Goal: Entertainment & Leisure: Consume media (video, audio)

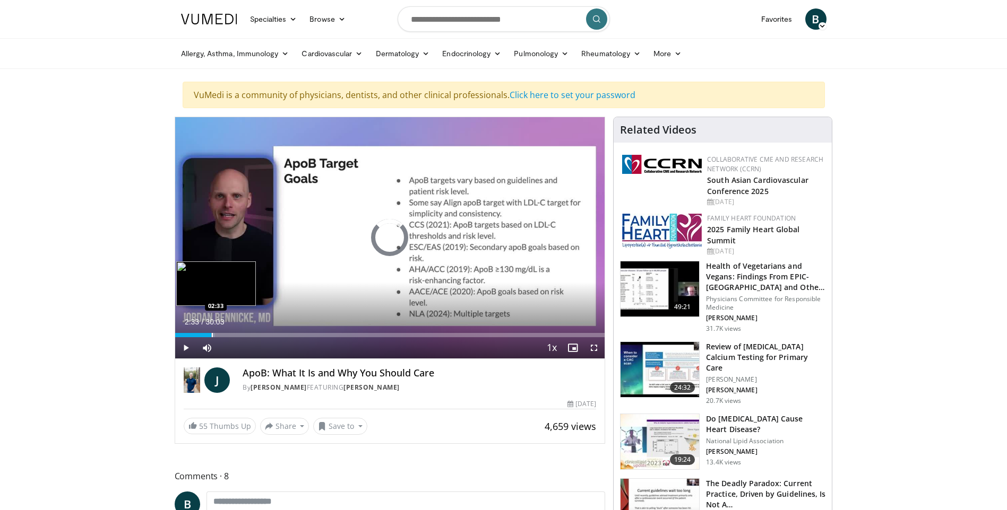
click at [212, 334] on div "Progress Bar" at bounding box center [212, 335] width 1 height 4
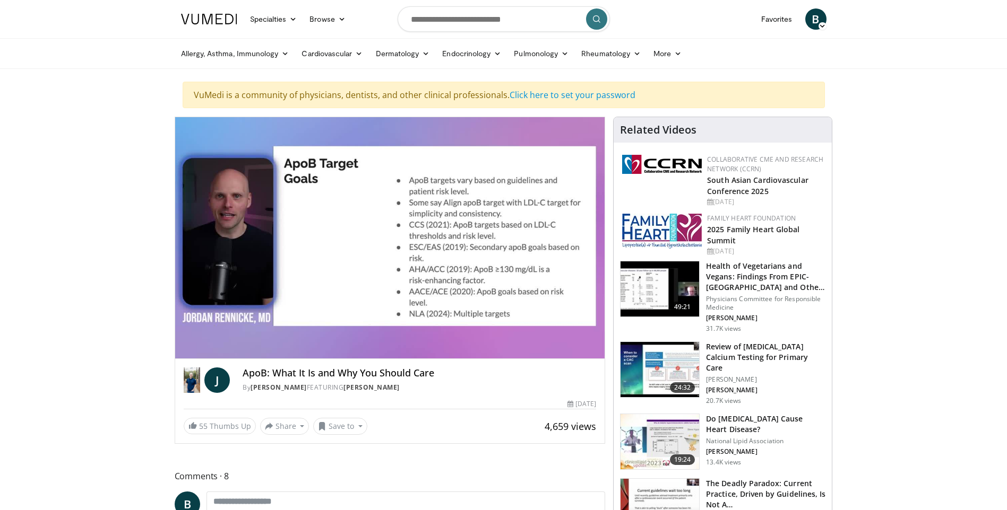
click at [221, 334] on div "10 seconds Tap to unmute" at bounding box center [390, 237] width 430 height 241
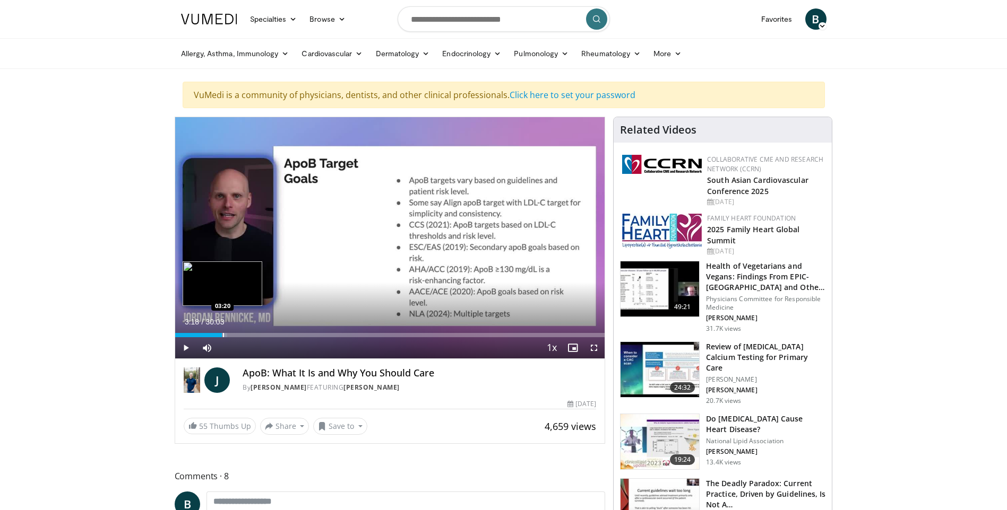
click at [223, 334] on div "Progress Bar" at bounding box center [223, 335] width 1 height 4
click at [186, 344] on span "Video Player" at bounding box center [185, 347] width 21 height 21
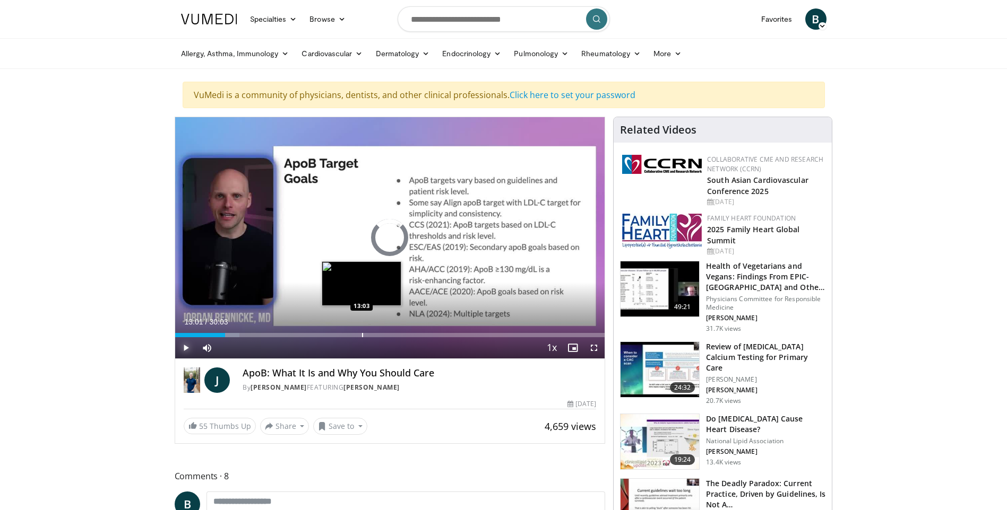
click at [362, 335] on div "Progress Bar" at bounding box center [362, 335] width 1 height 4
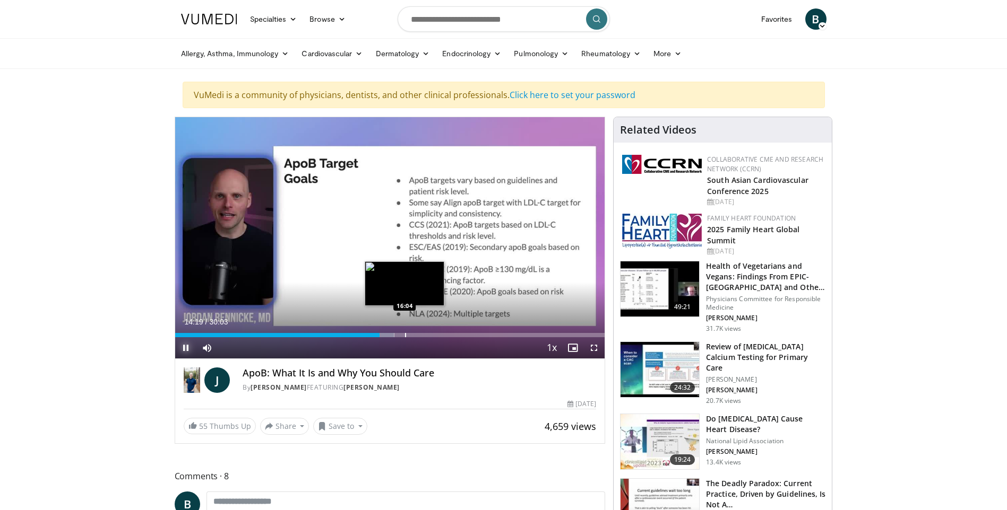
click at [405, 334] on div "Progress Bar" at bounding box center [405, 335] width 1 height 4
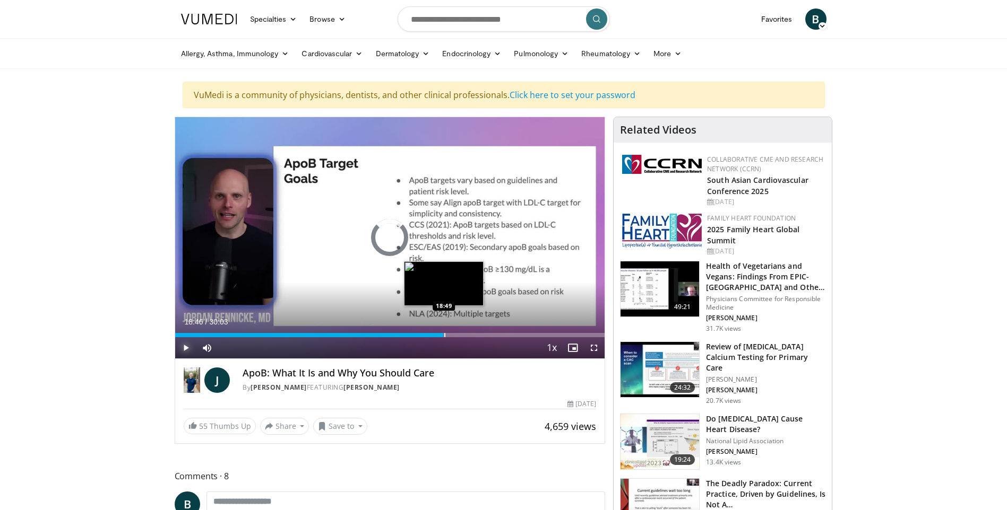
click at [444, 336] on div "Progress Bar" at bounding box center [444, 335] width 1 height 4
click at [458, 336] on video-js "**********" at bounding box center [390, 238] width 430 height 242
click at [481, 334] on div "Progress Bar" at bounding box center [481, 335] width 1 height 4
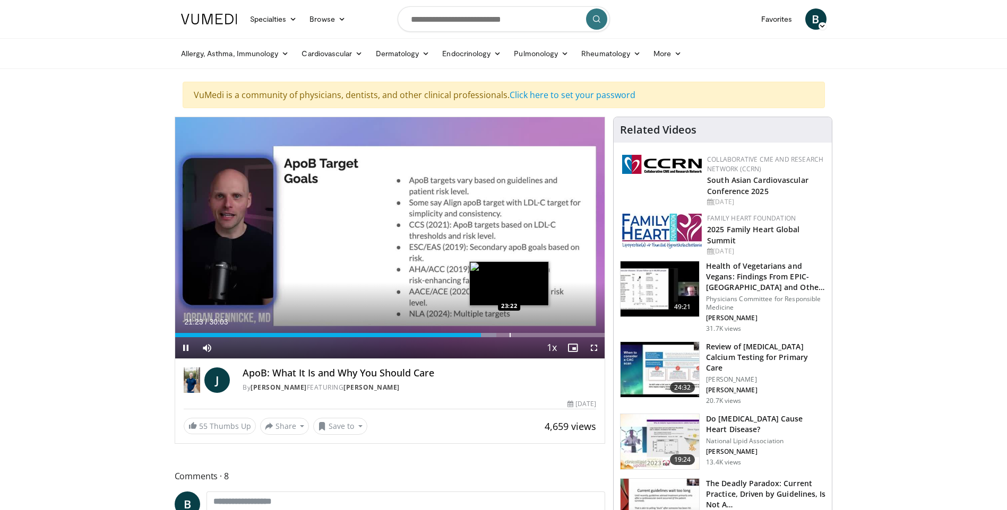
click at [509, 332] on div "Loaded : 74.79% 21:23 23:22" at bounding box center [390, 332] width 430 height 10
click at [531, 336] on div "Progress Bar" at bounding box center [531, 335] width 1 height 4
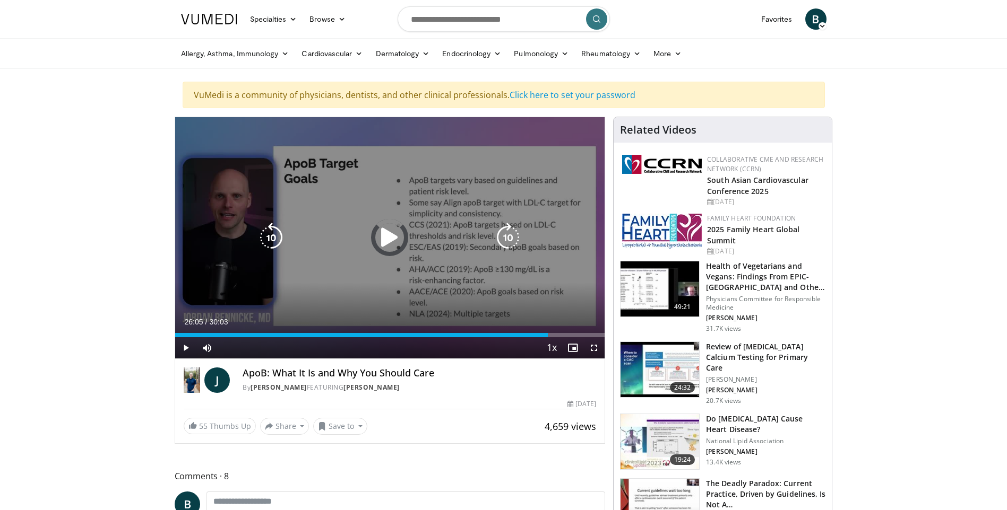
click at [548, 336] on div "Loaded : 85.38% 24:52 26:03" at bounding box center [390, 335] width 430 height 4
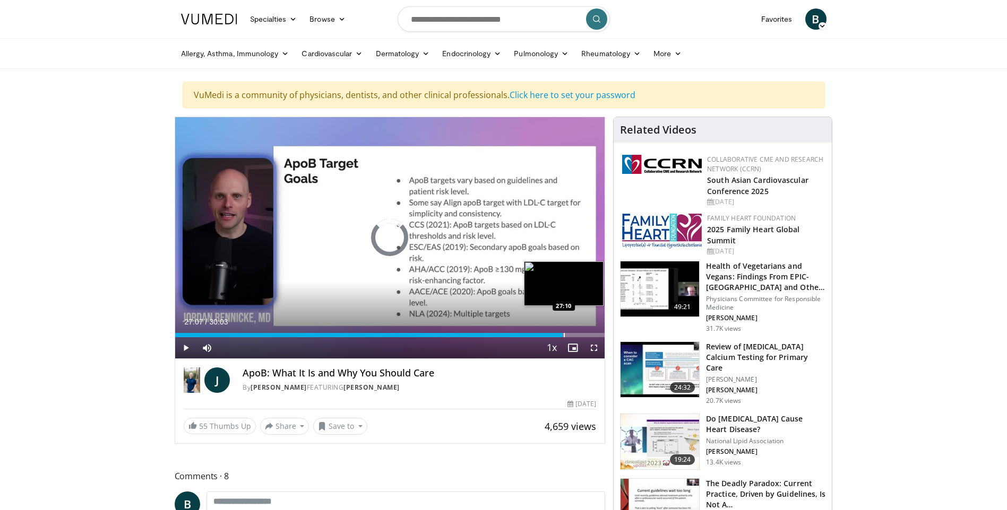
click at [564, 336] on div "Progress Bar" at bounding box center [564, 335] width 1 height 4
click at [571, 335] on div "Progress Bar" at bounding box center [571, 335] width 1 height 4
click at [584, 334] on div "Progress Bar" at bounding box center [584, 335] width 1 height 4
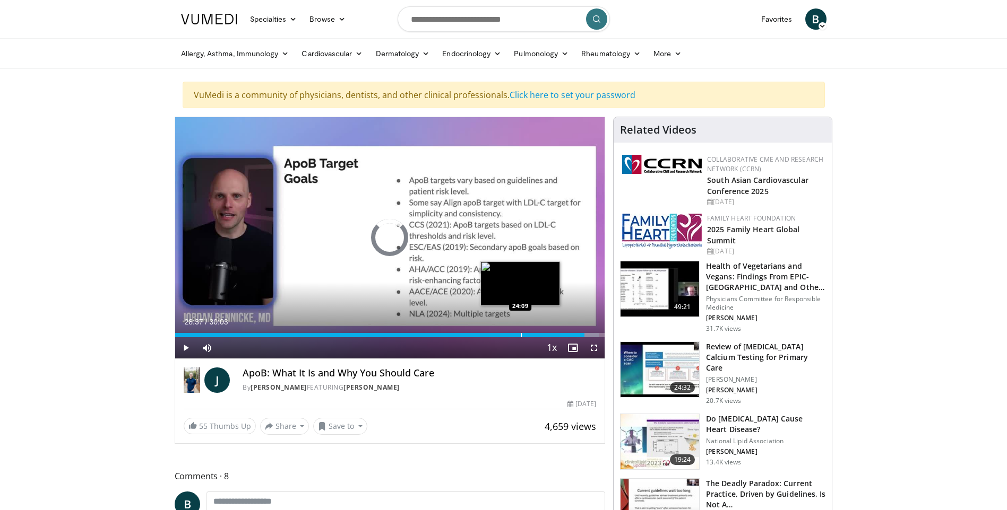
click at [521, 334] on div "Progress Bar" at bounding box center [521, 335] width 1 height 4
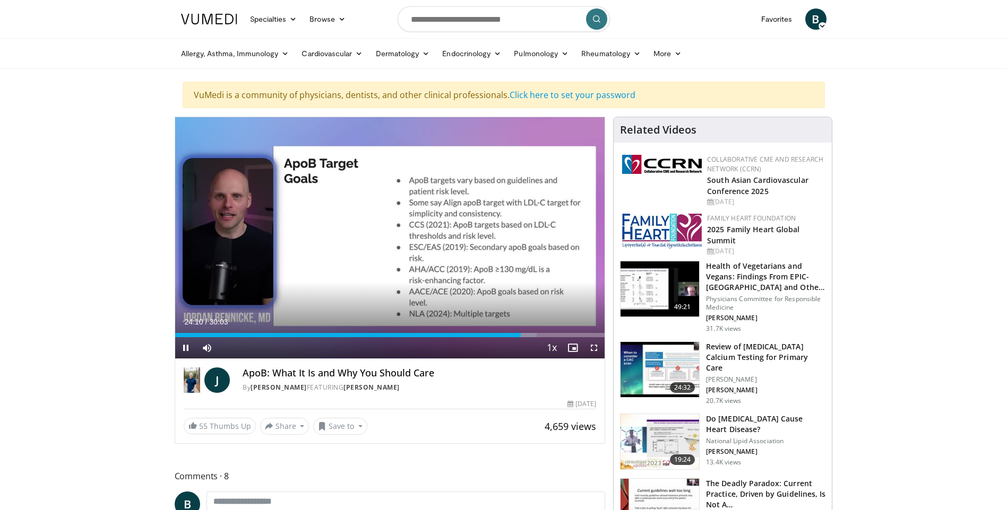
click at [499, 337] on div "Current Time 24:10 / Duration 30:03 Pause Skip Backward Skip Forward Mute Loade…" at bounding box center [390, 347] width 430 height 21
click at [500, 334] on div "Progress Bar" at bounding box center [500, 335] width 1 height 4
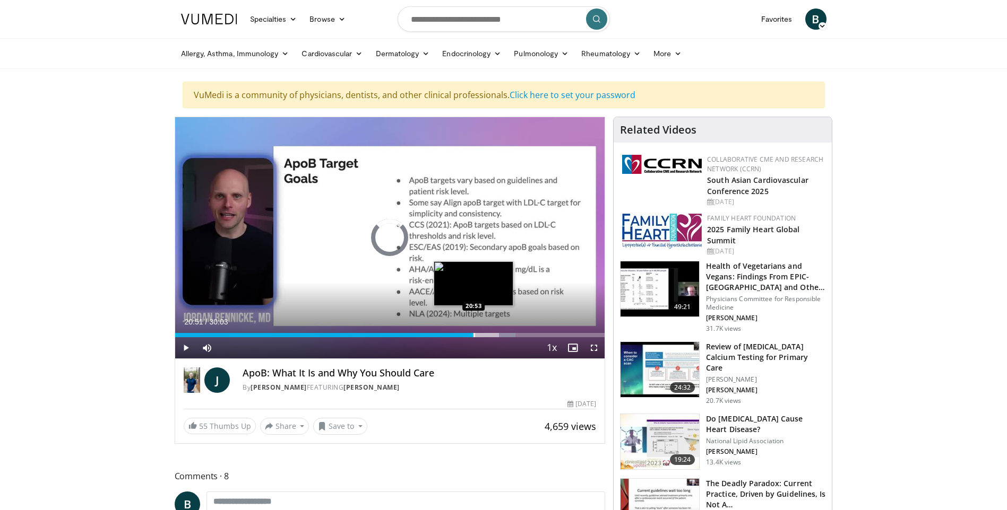
click at [474, 334] on div "Progress Bar" at bounding box center [474, 335] width 1 height 4
click at [448, 332] on div "Loaded : 73.14% 20:54 19:11" at bounding box center [390, 332] width 430 height 10
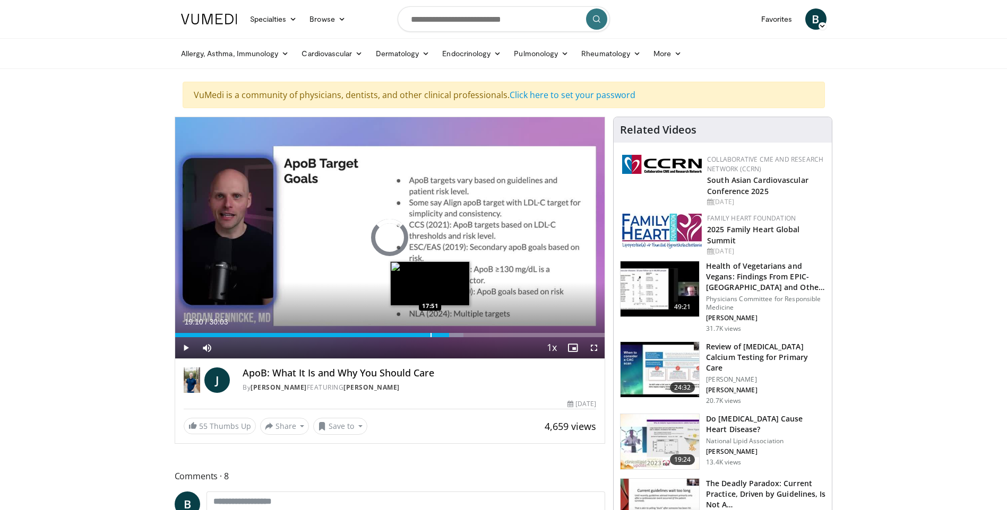
click at [430, 333] on div "Progress Bar" at bounding box center [430, 335] width 1 height 4
click at [417, 335] on div "Progress Bar" at bounding box center [417, 335] width 1 height 4
click at [409, 335] on div "Progress Bar" at bounding box center [409, 335] width 1 height 4
